Goal: Task Accomplishment & Management: Manage account settings

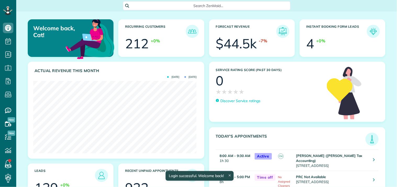
scroll to position [72, 163]
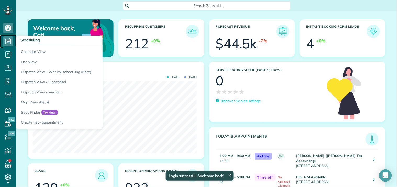
click at [11, 42] on use at bounding box center [7, 41] width 5 height 6
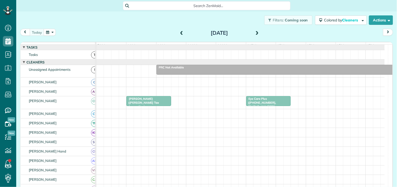
scroll to position [2, 2]
click at [256, 32] on span at bounding box center [257, 33] width 6 height 5
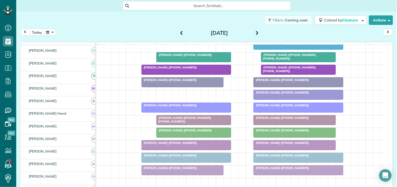
scroll to position [116, 0]
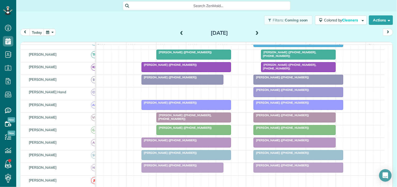
click at [198, 105] on div "Jennifer Barnes (+13123996964)" at bounding box center [186, 103] width 86 height 4
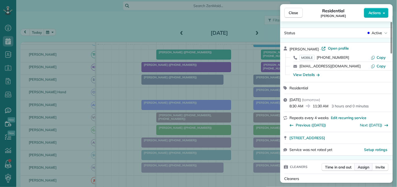
click at [365, 168] on span "Assign" at bounding box center [364, 167] width 12 height 5
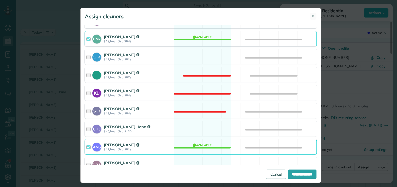
scroll to position [116, 0]
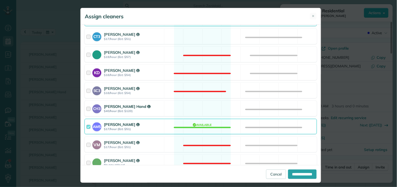
click at [198, 109] on div "CH3 Cortney Hand $40/hour (Est: $120) Available" at bounding box center [200, 108] width 232 height 15
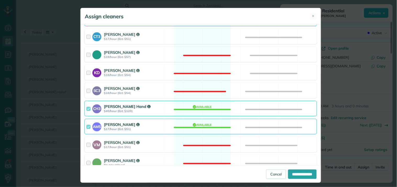
click at [203, 127] on div "AM5 Amanda Minix $17/hour (Est: $51) Available" at bounding box center [200, 126] width 232 height 15
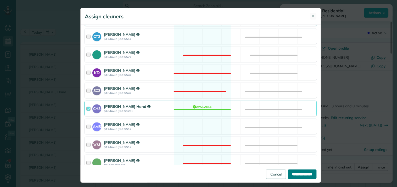
click at [297, 174] on input "**********" at bounding box center [302, 174] width 28 height 9
type input "**********"
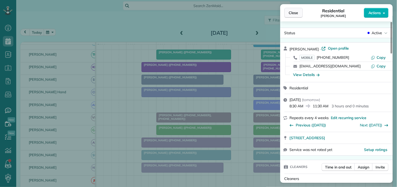
click at [297, 14] on span "Close" at bounding box center [293, 12] width 9 height 5
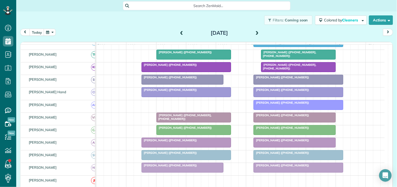
scroll to position [87, 0]
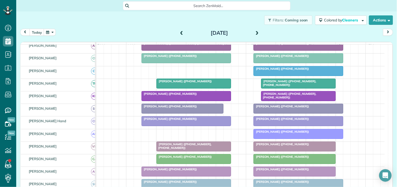
click at [255, 31] on span at bounding box center [257, 33] width 6 height 5
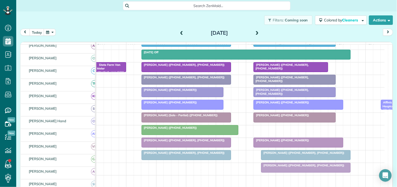
scroll to position [106, 0]
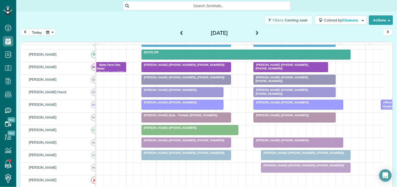
click at [179, 31] on span at bounding box center [182, 33] width 6 height 5
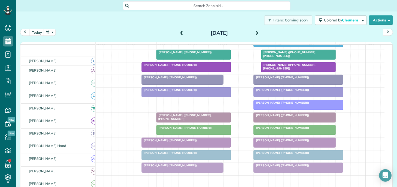
scroll to position [116, 0]
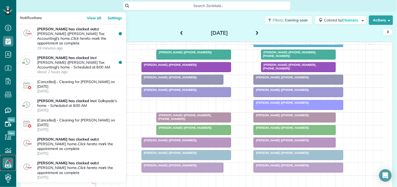
click at [6, 162] on use at bounding box center [7, 163] width 5 height 6
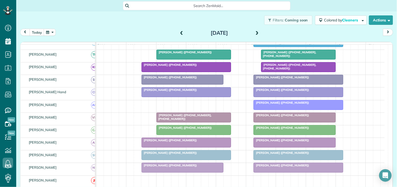
click at [173, 23] on div "Filters: Coming soon Colored by Cleaners Color by Cleaner Color by Team Color b…" at bounding box center [206, 20] width 380 height 17
click at [295, 117] on div "Carrie Wallom (+14703383534)" at bounding box center [294, 115] width 79 height 4
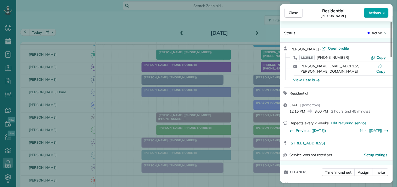
click at [373, 13] on span "Actions" at bounding box center [374, 12] width 13 height 5
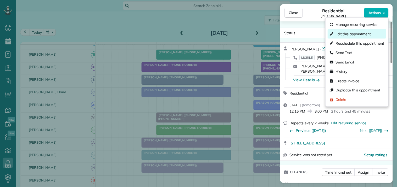
click at [364, 32] on span "Edit this appointment" at bounding box center [352, 33] width 35 height 5
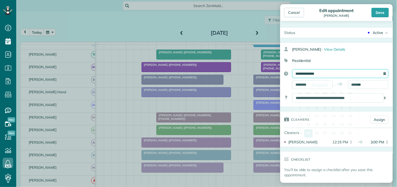
click at [332, 74] on input "**********" at bounding box center [340, 73] width 96 height 9
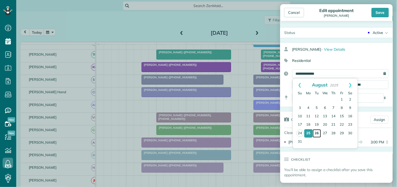
click at [316, 132] on link "26" at bounding box center [316, 133] width 8 height 8
type input "**********"
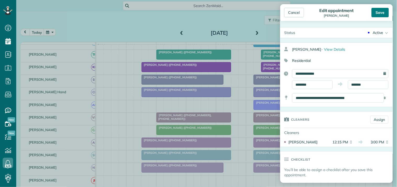
click at [382, 8] on div "Save" at bounding box center [379, 12] width 17 height 9
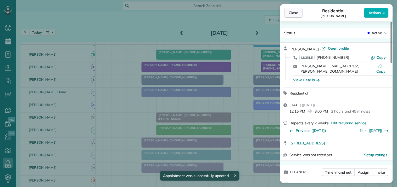
click at [294, 14] on span "Close" at bounding box center [293, 12] width 9 height 5
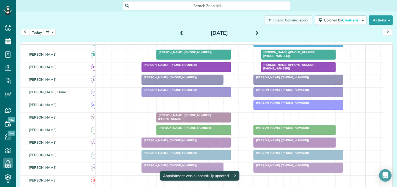
click at [279, 110] on div at bounding box center [298, 104] width 89 height 9
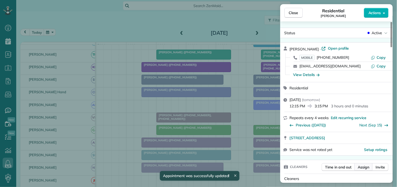
click at [363, 167] on span "Assign" at bounding box center [364, 167] width 12 height 5
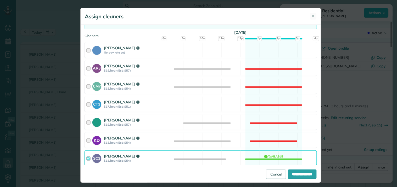
scroll to position [145, 0]
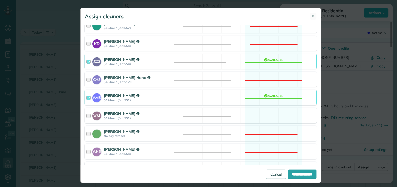
click at [273, 114] on div "VM Victoria Minix $17/hour (Est: $51) Available" at bounding box center [200, 115] width 232 height 15
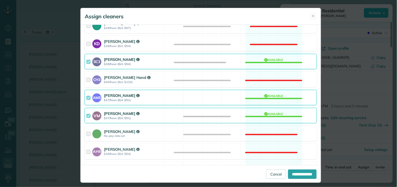
click at [267, 95] on div "AM5 Amanda Minix $17/hour (Est: $51) Available" at bounding box center [200, 97] width 232 height 15
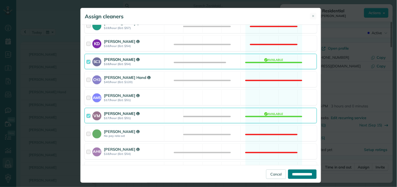
click at [297, 176] on input "**********" at bounding box center [302, 174] width 28 height 9
type input "**********"
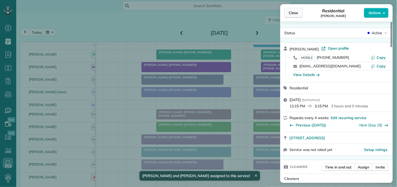
click at [299, 9] on button "Close" at bounding box center [293, 13] width 18 height 10
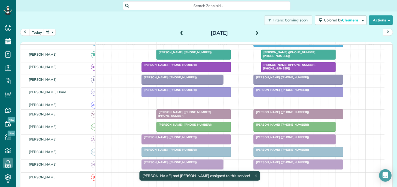
click at [254, 32] on span at bounding box center [257, 33] width 6 height 5
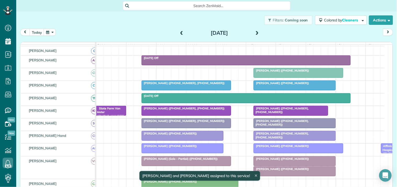
scroll to position [106, 0]
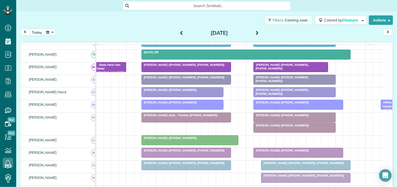
click at [288, 133] on div at bounding box center [295, 127] width 82 height 9
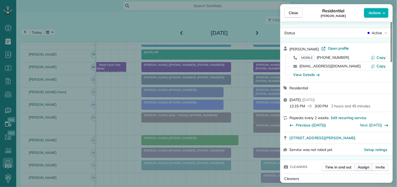
click at [361, 168] on span "Assign" at bounding box center [364, 167] width 12 height 5
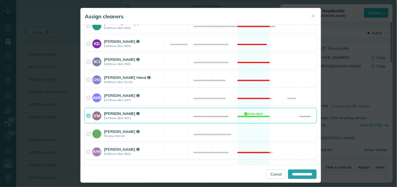
scroll to position [87, 0]
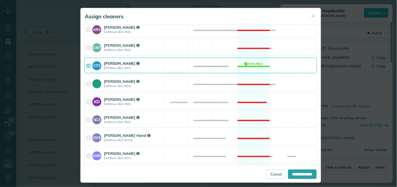
click at [250, 61] on div "CT3 Crystal Todd $17/hour (Est: $47) Available" at bounding box center [200, 65] width 232 height 15
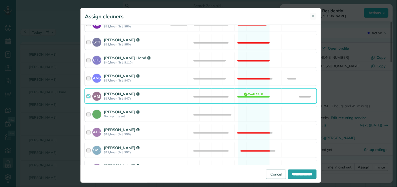
scroll to position [213, 0]
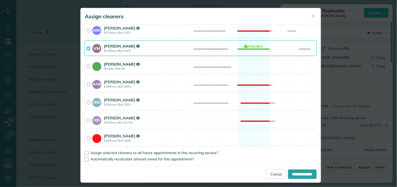
click at [249, 64] on div "Catherine Altman No pay rate set Available" at bounding box center [200, 66] width 232 height 15
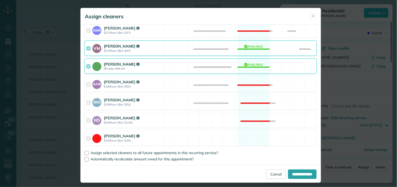
drag, startPoint x: 254, startPoint y: 48, endPoint x: 252, endPoint y: 68, distance: 21.0
click at [254, 48] on div "VM Victoria Minix $17/hour (Est: $47) Available" at bounding box center [200, 48] width 232 height 15
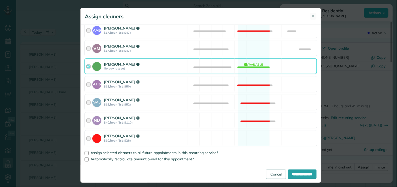
click at [252, 66] on div "Catherine Altman No pay rate set Available" at bounding box center [200, 66] width 232 height 15
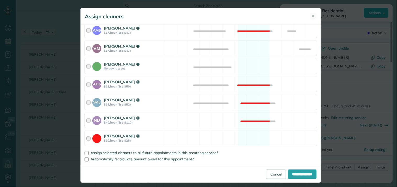
scroll to position [184, 0]
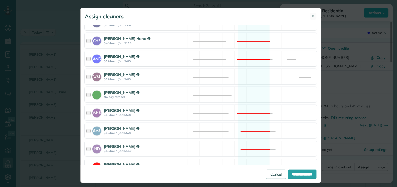
click at [251, 54] on div "AM5 Amanda Minix $17/hour (Est: $47) Not available" at bounding box center [200, 58] width 232 height 15
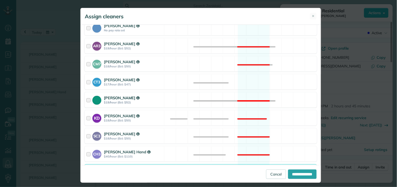
scroll to position [68, 0]
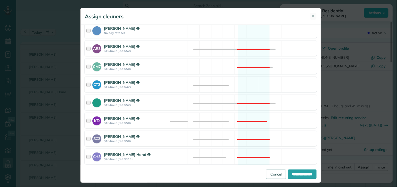
click at [250, 79] on div "CT3 Crystal Todd $17/hour (Est: $47) Available" at bounding box center [200, 84] width 232 height 15
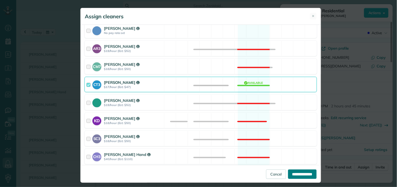
click at [295, 173] on input "**********" at bounding box center [302, 174] width 28 height 9
type input "**********"
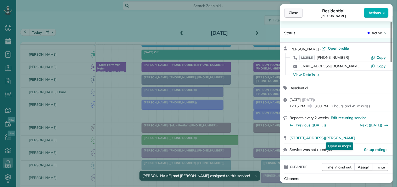
click at [296, 11] on span "Close" at bounding box center [293, 12] width 9 height 5
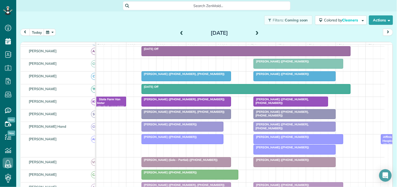
scroll to position [77, 0]
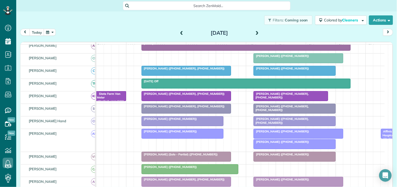
click at [284, 133] on span "Lisa Arnold (+16788497394)" at bounding box center [281, 132] width 56 height 4
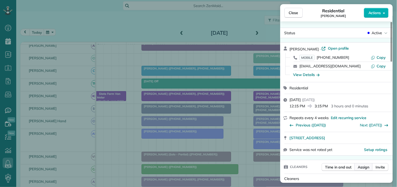
click at [364, 167] on span "Assign" at bounding box center [364, 167] width 12 height 5
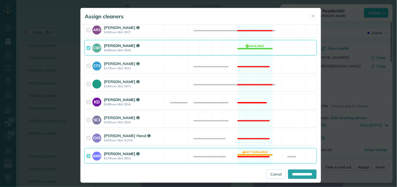
scroll to position [87, 0]
click at [252, 63] on div "CT3 Crystal Todd $17/hour (Est: $51) Not available" at bounding box center [200, 65] width 232 height 15
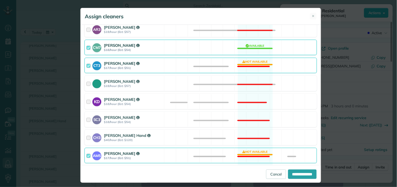
click at [254, 152] on div "AM5 Amanda Minix $17/hour (Est: $51) Not available" at bounding box center [200, 155] width 232 height 15
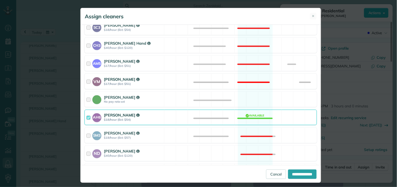
scroll to position [203, 0]
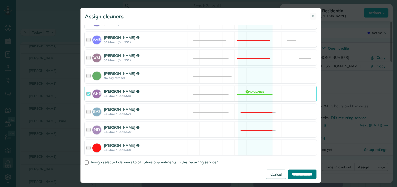
click at [296, 173] on input "**********" at bounding box center [302, 174] width 28 height 9
type input "**********"
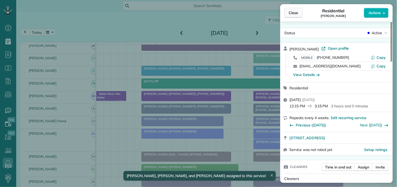
scroll to position [40, 0]
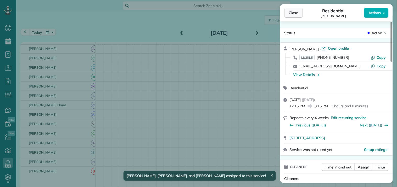
click at [296, 11] on span "Close" at bounding box center [293, 12] width 9 height 5
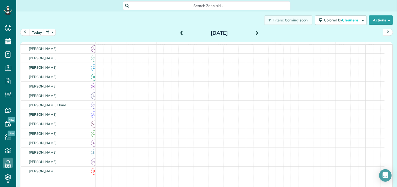
scroll to position [69, 0]
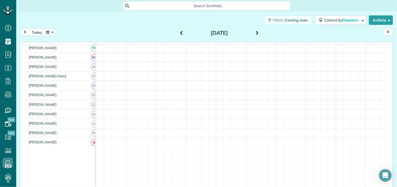
click at [170, 27] on div "Filters: Coming soon Colored by Cleaners Color by Cleaner Color by Team Color b…" at bounding box center [206, 20] width 380 height 17
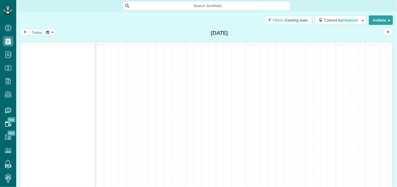
scroll to position [2, 2]
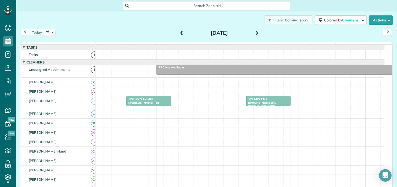
click at [255, 32] on span at bounding box center [257, 33] width 6 height 5
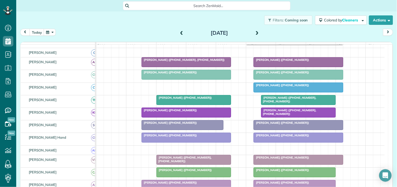
scroll to position [87, 0]
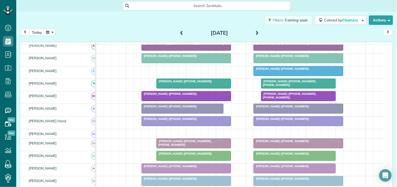
click at [256, 31] on span at bounding box center [257, 33] width 6 height 5
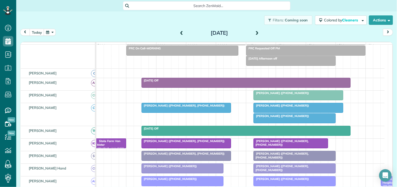
scroll to position [77, 0]
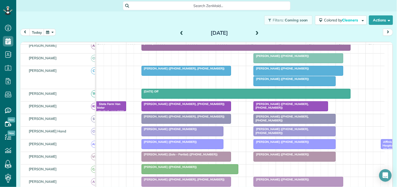
click at [283, 81] on div "John Roberts (+19014877135)" at bounding box center [294, 79] width 79 height 4
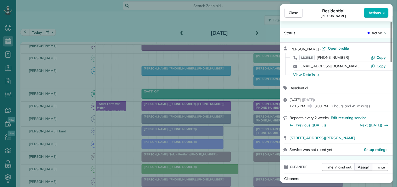
click at [366, 169] on span "Assign" at bounding box center [364, 167] width 12 height 5
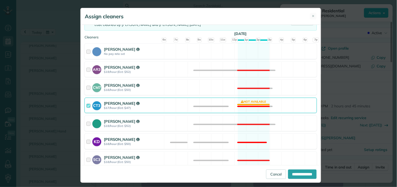
scroll to position [87, 0]
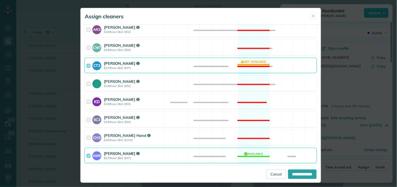
click at [255, 65] on div "CT3 Crystal Todd $17/hour (Est: $47) Not available" at bounding box center [200, 65] width 232 height 15
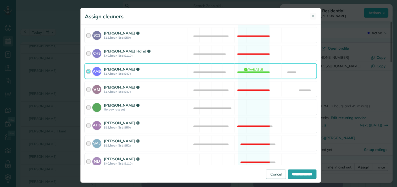
scroll to position [203, 0]
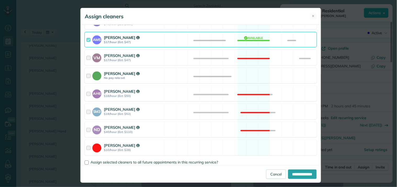
click at [250, 74] on div "Catherine Altman No pay rate set Available" at bounding box center [200, 75] width 232 height 15
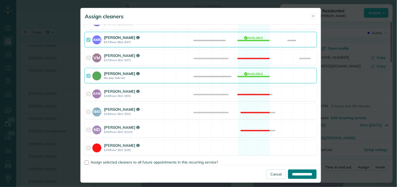
click at [299, 173] on input "**********" at bounding box center [302, 174] width 28 height 9
type input "**********"
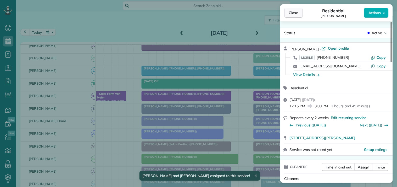
click at [297, 11] on span "Close" at bounding box center [293, 12] width 9 height 5
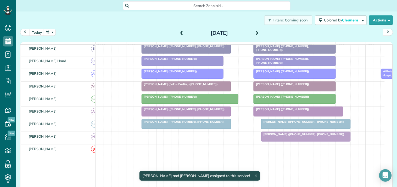
scroll to position [93, 0]
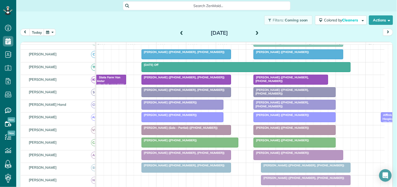
click at [254, 31] on span at bounding box center [257, 33] width 6 height 5
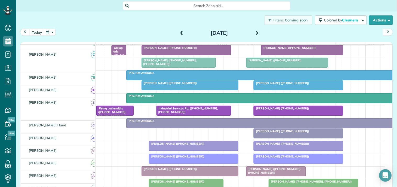
scroll to position [0, 0]
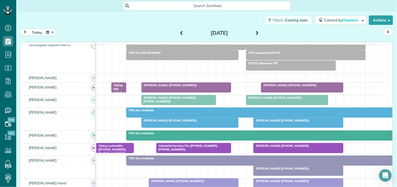
click at [181, 32] on span at bounding box center [182, 33] width 6 height 5
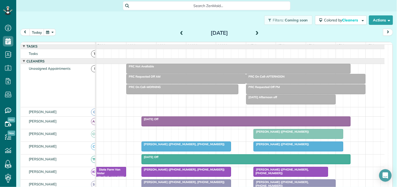
click at [181, 32] on span at bounding box center [182, 33] width 6 height 5
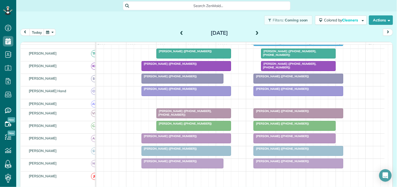
click at [182, 96] on div at bounding box center [186, 91] width 89 height 9
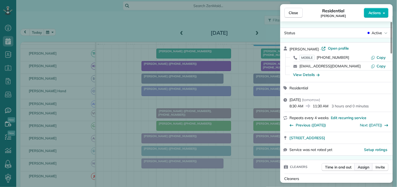
click at [365, 167] on span "Assign" at bounding box center [364, 167] width 12 height 5
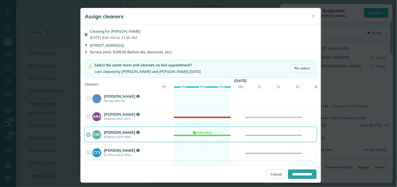
click at [199, 151] on div "CT3 Crystal Todd $17/hour (Est: $51) Available" at bounding box center [200, 152] width 232 height 15
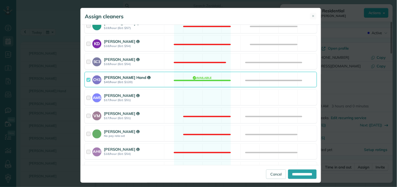
click at [203, 79] on div "CH3 Cortney Hand $40/hour (Est: $120) Available" at bounding box center [200, 79] width 232 height 15
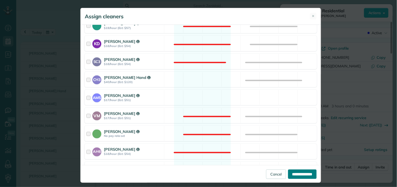
click at [294, 173] on input "**********" at bounding box center [302, 174] width 28 height 9
type input "**********"
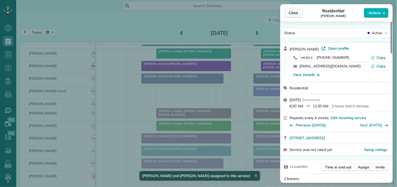
click at [299, 13] on button "Close" at bounding box center [293, 13] width 18 height 10
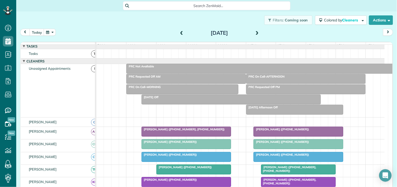
click at [171, 89] on div "PRC On Call-MORNING" at bounding box center [182, 87] width 109 height 4
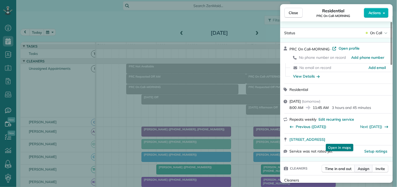
click at [366, 169] on span "Assign" at bounding box center [364, 168] width 12 height 5
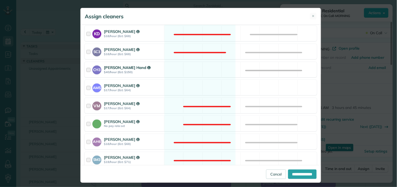
click at [197, 70] on div "CH3 Cortney Hand $40/hour (Est: $150) Available" at bounding box center [200, 69] width 232 height 15
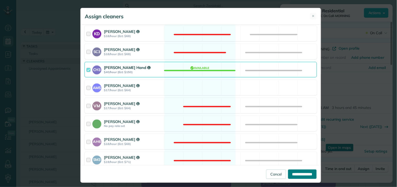
click at [305, 174] on input "**********" at bounding box center [302, 174] width 28 height 9
type input "**********"
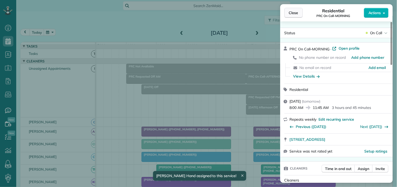
click at [296, 14] on span "Close" at bounding box center [293, 12] width 9 height 5
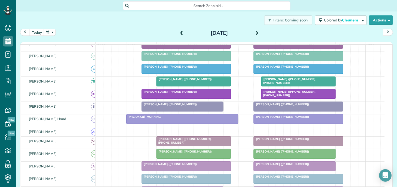
scroll to position [88, 0]
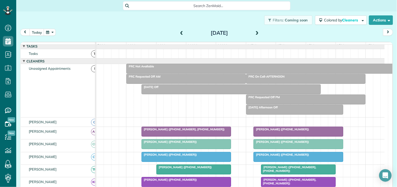
click at [238, 73] on div at bounding box center [261, 68] width 268 height 9
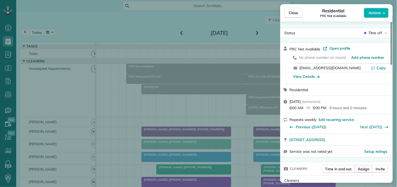
click at [364, 169] on span "Assign" at bounding box center [364, 169] width 12 height 5
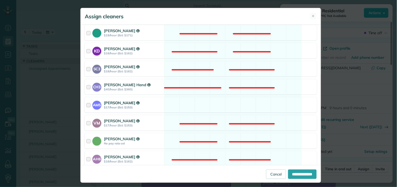
click at [219, 104] on div "AM5 Amanda Minix $17/hour (Est: $153) Available" at bounding box center [200, 104] width 232 height 15
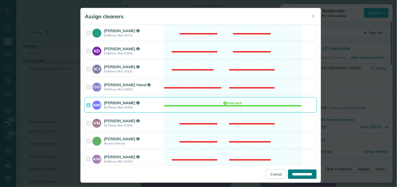
click at [295, 175] on input "**********" at bounding box center [302, 174] width 28 height 9
type input "**********"
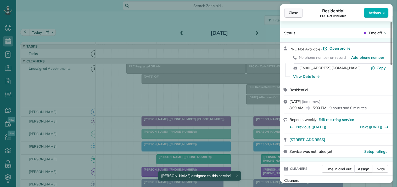
click at [296, 12] on span "Close" at bounding box center [293, 12] width 9 height 5
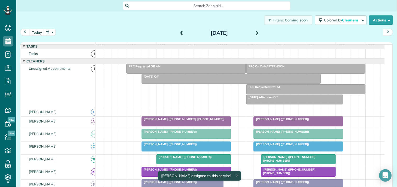
click at [121, 35] on div "today Monday Aug 25, 2025" at bounding box center [206, 34] width 372 height 10
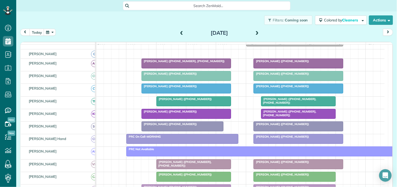
click at [254, 32] on span at bounding box center [257, 33] width 6 height 5
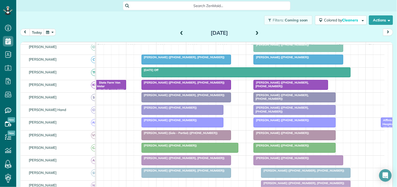
drag, startPoint x: 253, startPoint y: 32, endPoint x: 252, endPoint y: 39, distance: 6.9
click at [254, 32] on span at bounding box center [257, 33] width 6 height 5
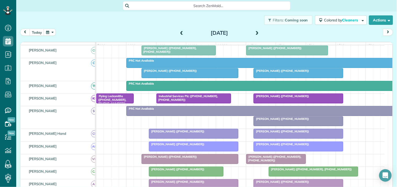
click at [180, 30] on span at bounding box center [182, 33] width 6 height 8
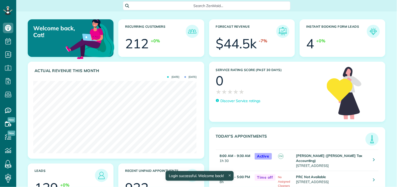
scroll to position [72, 163]
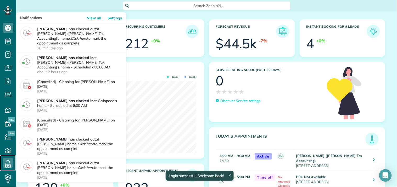
click at [9, 161] on icon at bounding box center [8, 163] width 10 height 10
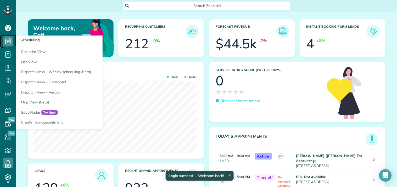
click at [7, 41] on use at bounding box center [7, 41] width 5 height 6
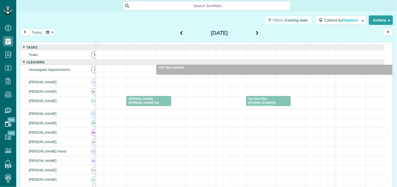
scroll to position [2, 2]
click at [275, 106] on div "Eye Care Plus ([PHONE_NUMBER], [PHONE_NUMBER])" at bounding box center [269, 102] width 42 height 11
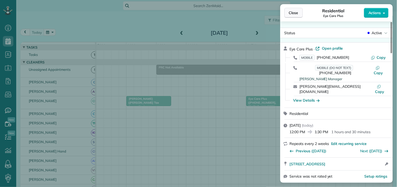
click at [299, 9] on button "Close" at bounding box center [293, 13] width 18 height 10
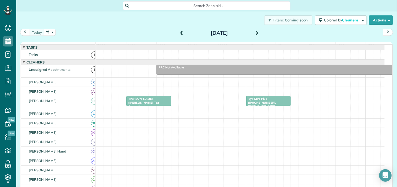
click at [152, 107] on span "[PERSON_NAME] ([PERSON_NAME] Tax Accounting) ([PHONE_NUMBER])" at bounding box center [142, 104] width 33 height 15
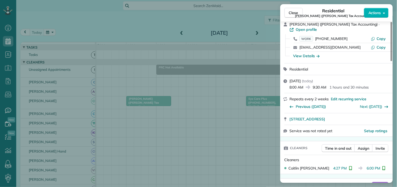
scroll to position [58, 0]
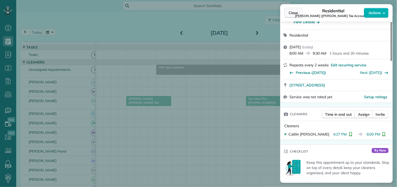
click at [296, 15] on span "Close" at bounding box center [293, 12] width 9 height 5
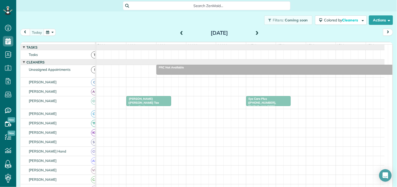
click at [269, 104] on div "Eye Care Plus ([PHONE_NUMBER], [PHONE_NUMBER])" at bounding box center [269, 102] width 42 height 11
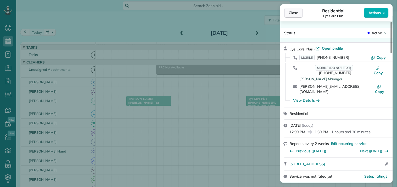
click at [297, 12] on span "Close" at bounding box center [293, 12] width 9 height 5
